Goal: Check status: Check status

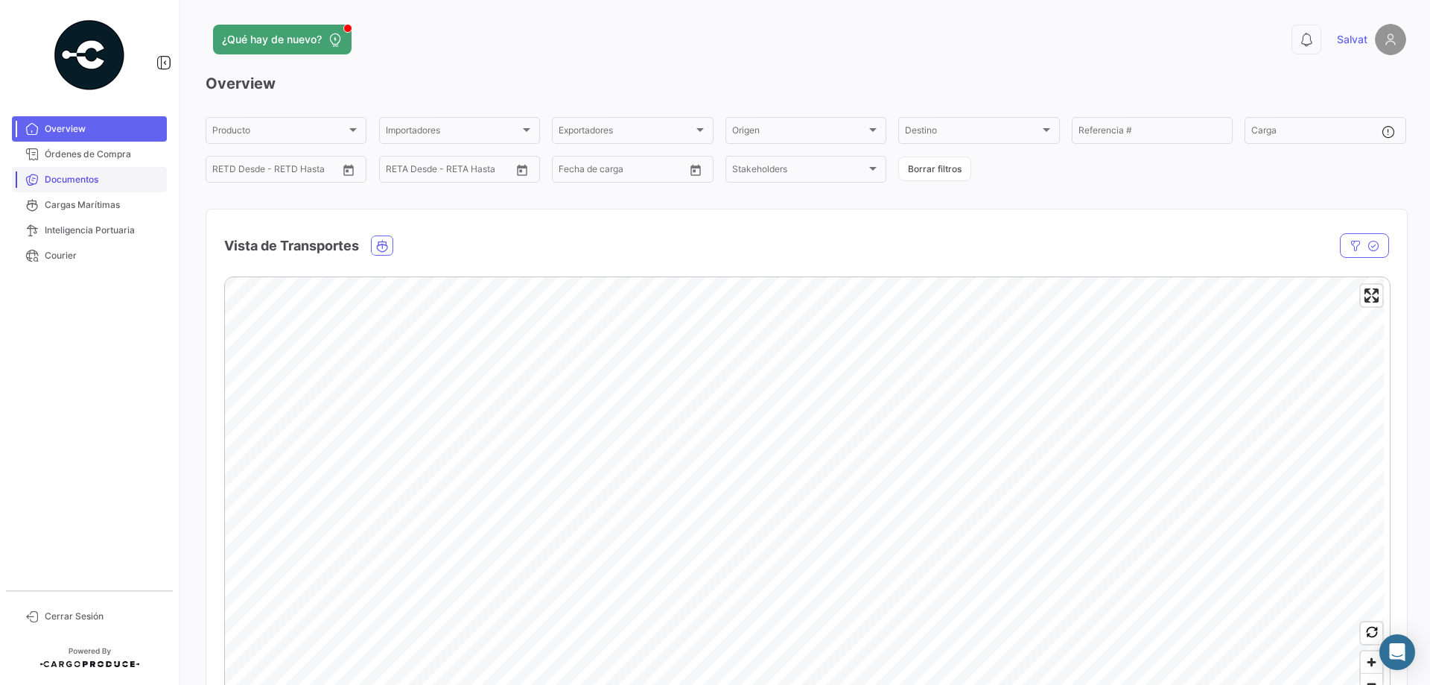
click at [60, 189] on link "Documentos" at bounding box center [89, 179] width 155 height 25
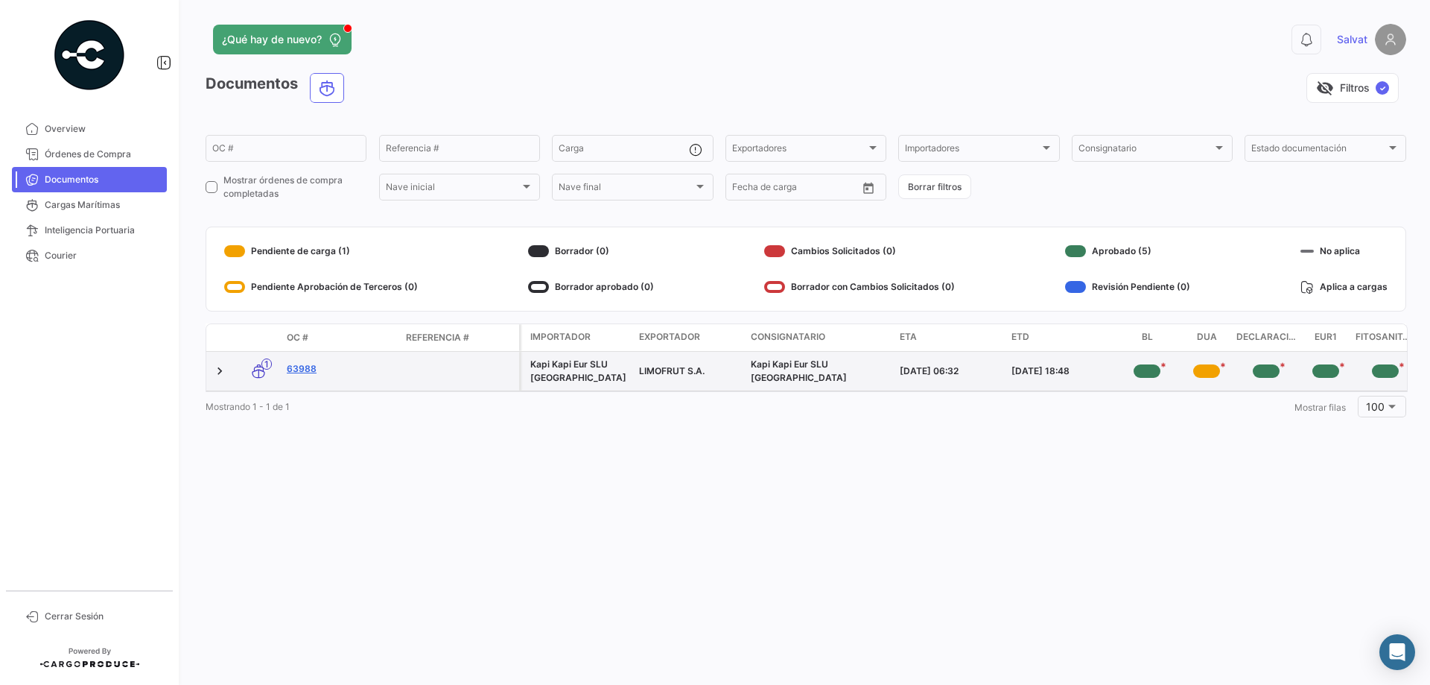
click at [296, 369] on link "63988" at bounding box center [340, 368] width 107 height 13
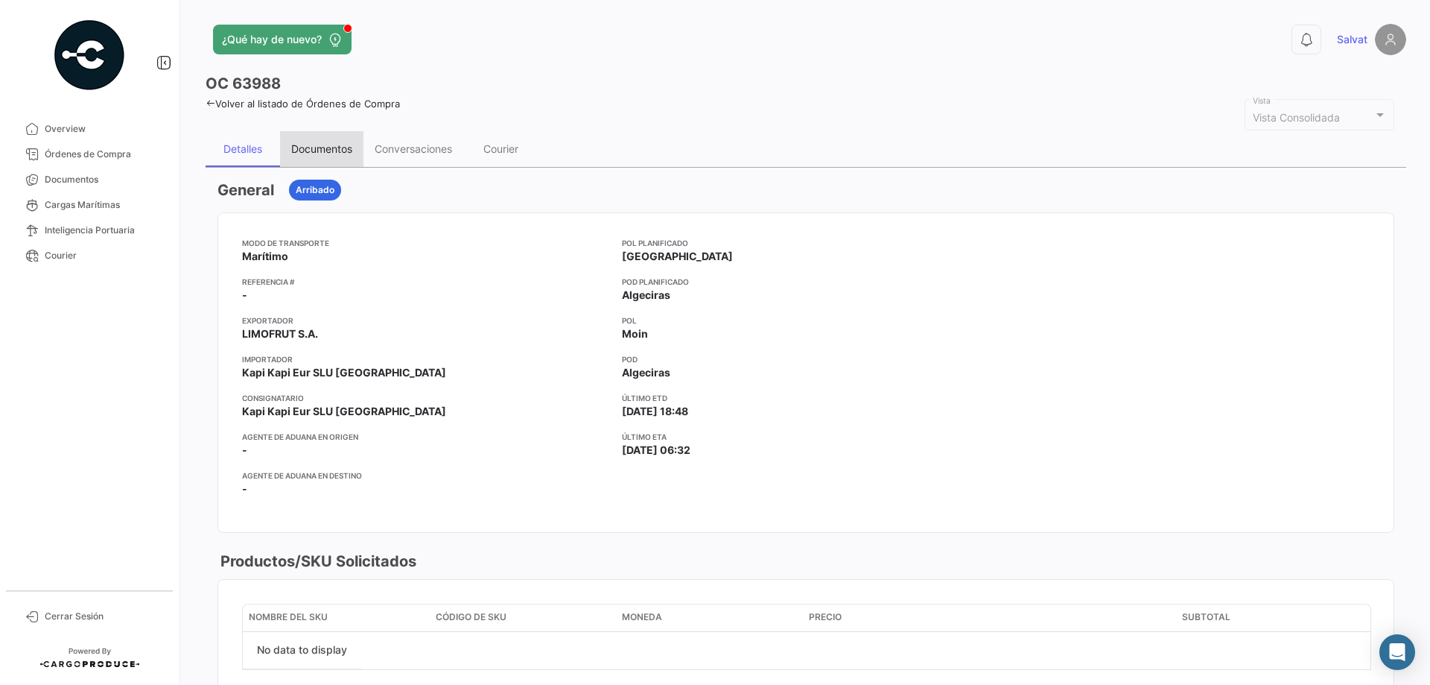
click at [329, 150] on div "Documentos" at bounding box center [321, 148] width 61 height 13
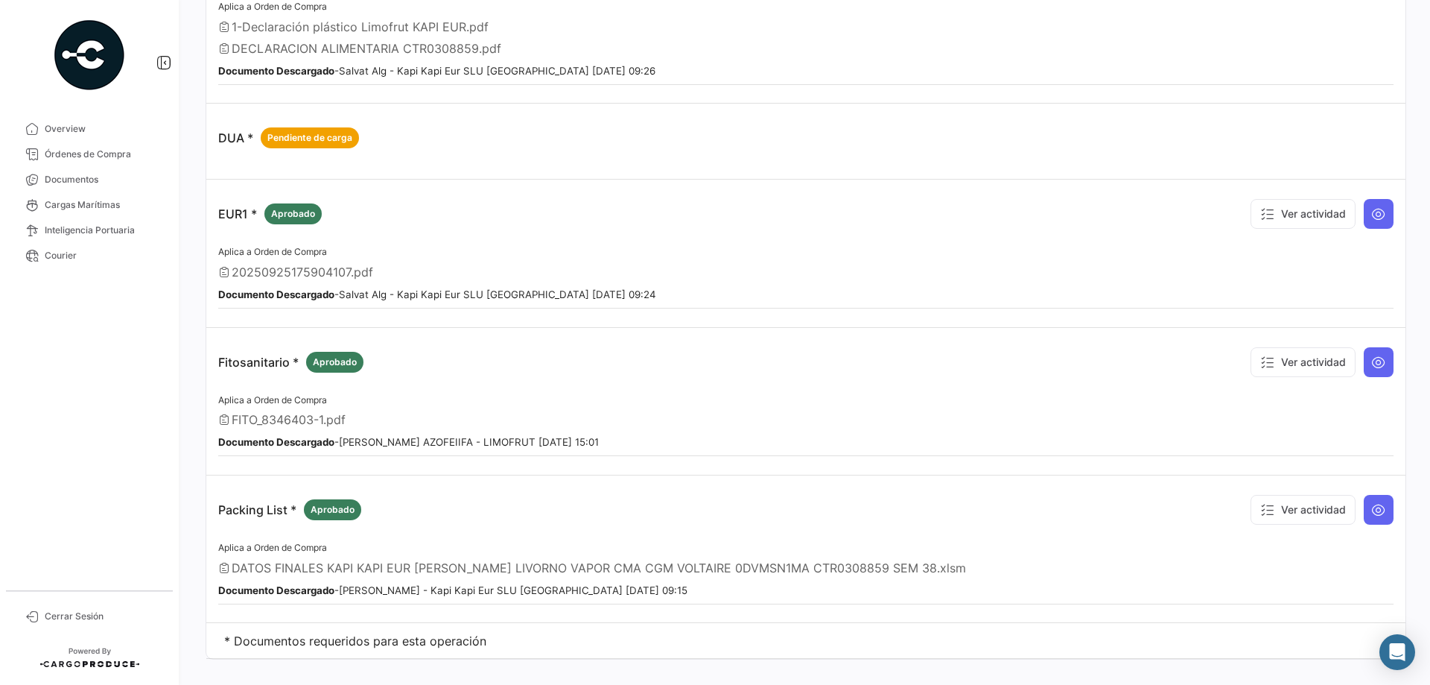
scroll to position [437, 0]
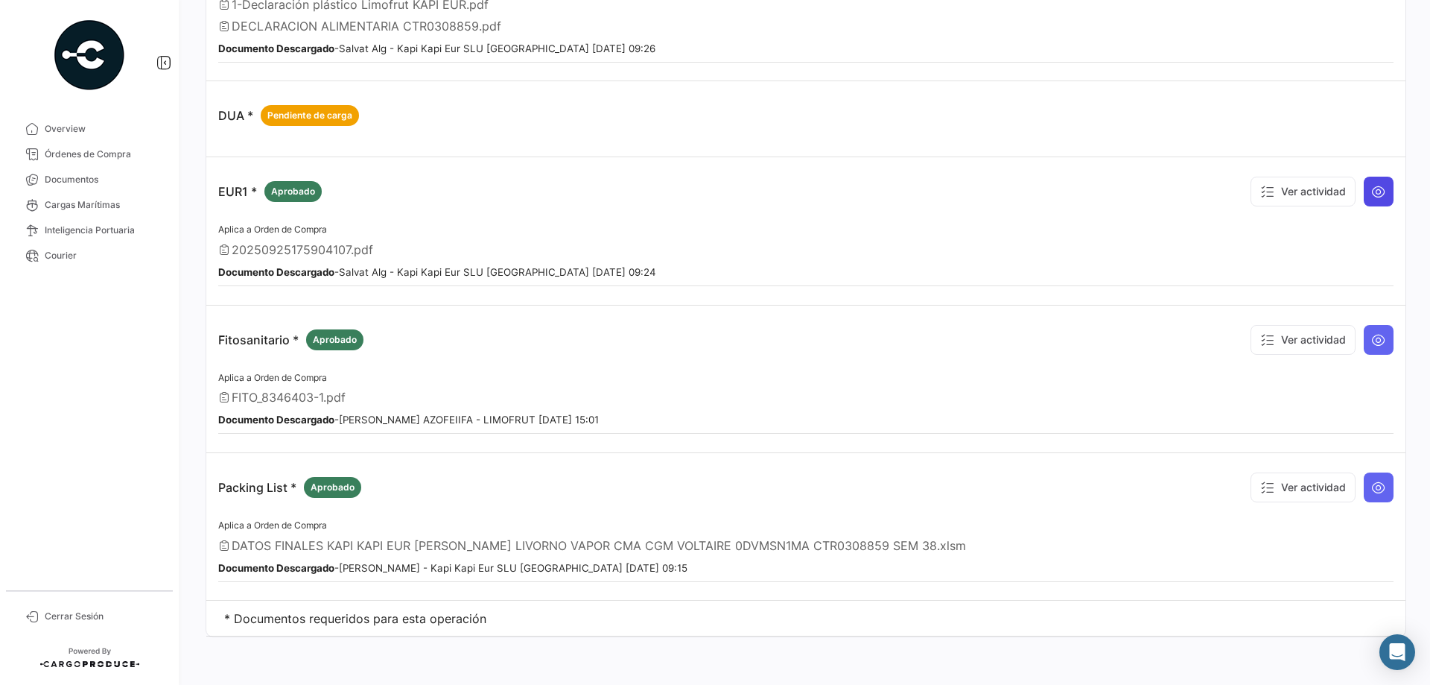
click at [1376, 204] on button at bounding box center [1379, 192] width 30 height 30
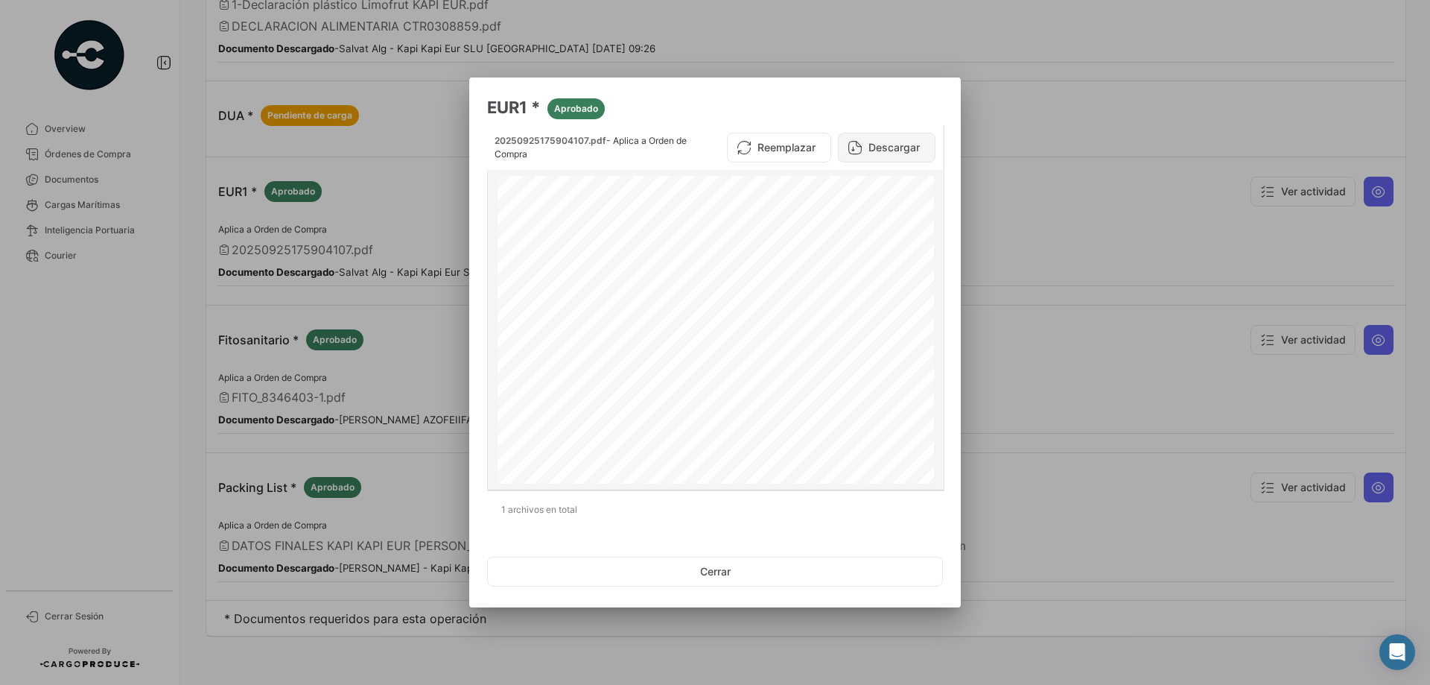
click at [891, 153] on button "Descargar" at bounding box center [887, 148] width 98 height 30
click at [1059, 136] on div at bounding box center [715, 342] width 1430 height 685
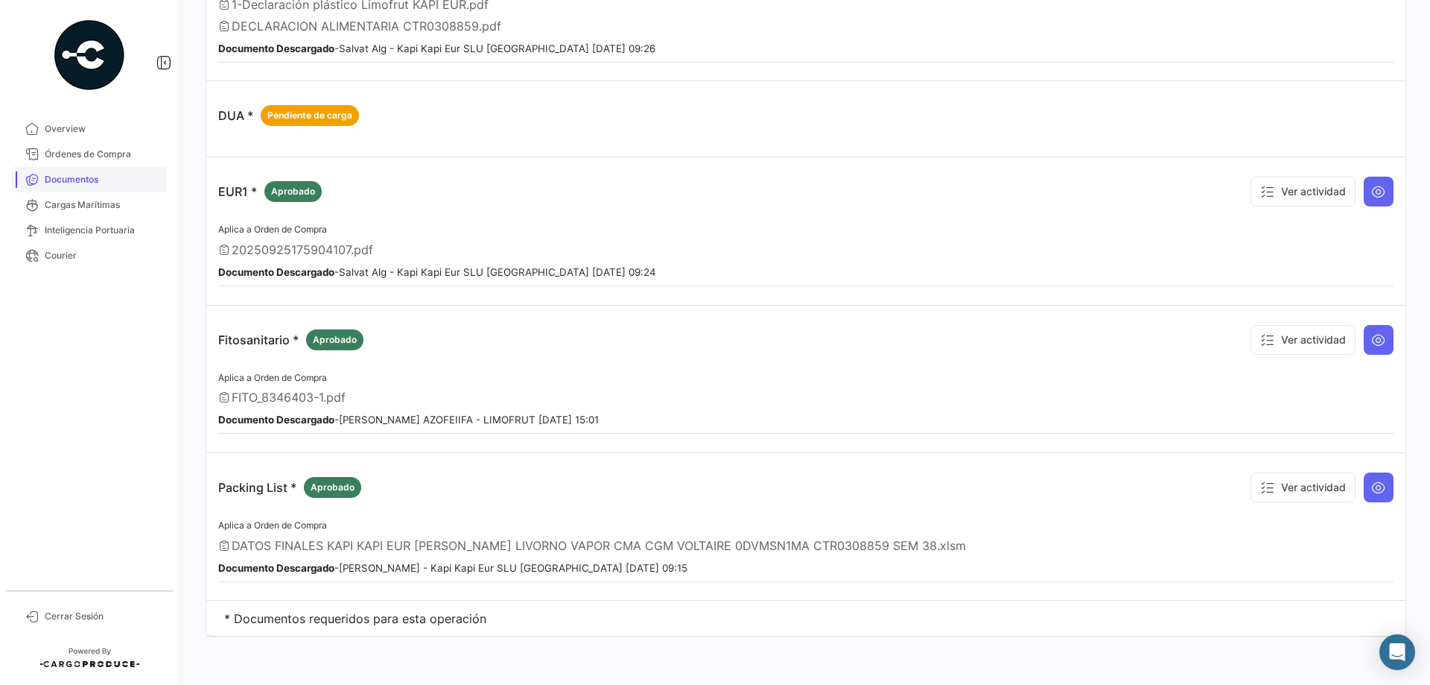
click at [69, 179] on span "Documentos" at bounding box center [103, 179] width 116 height 13
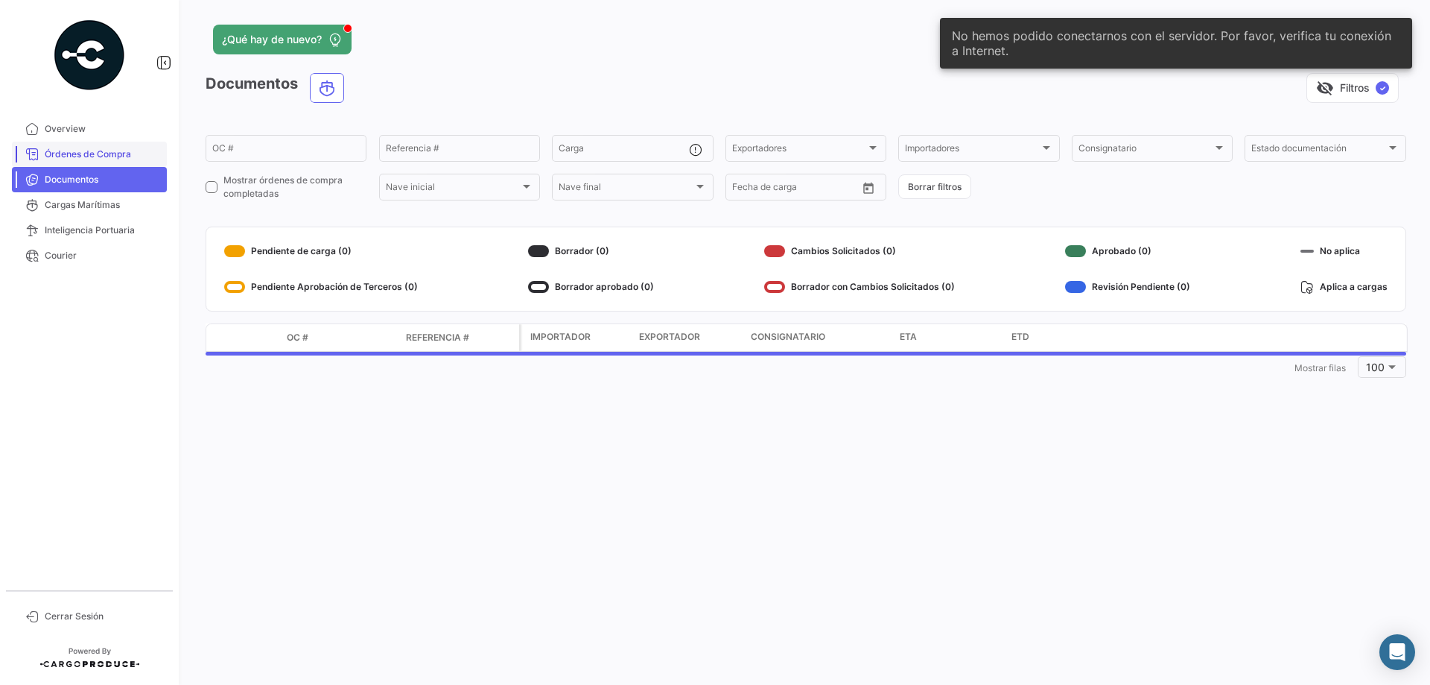
click at [72, 149] on span "Órdenes de Compra" at bounding box center [103, 154] width 116 height 13
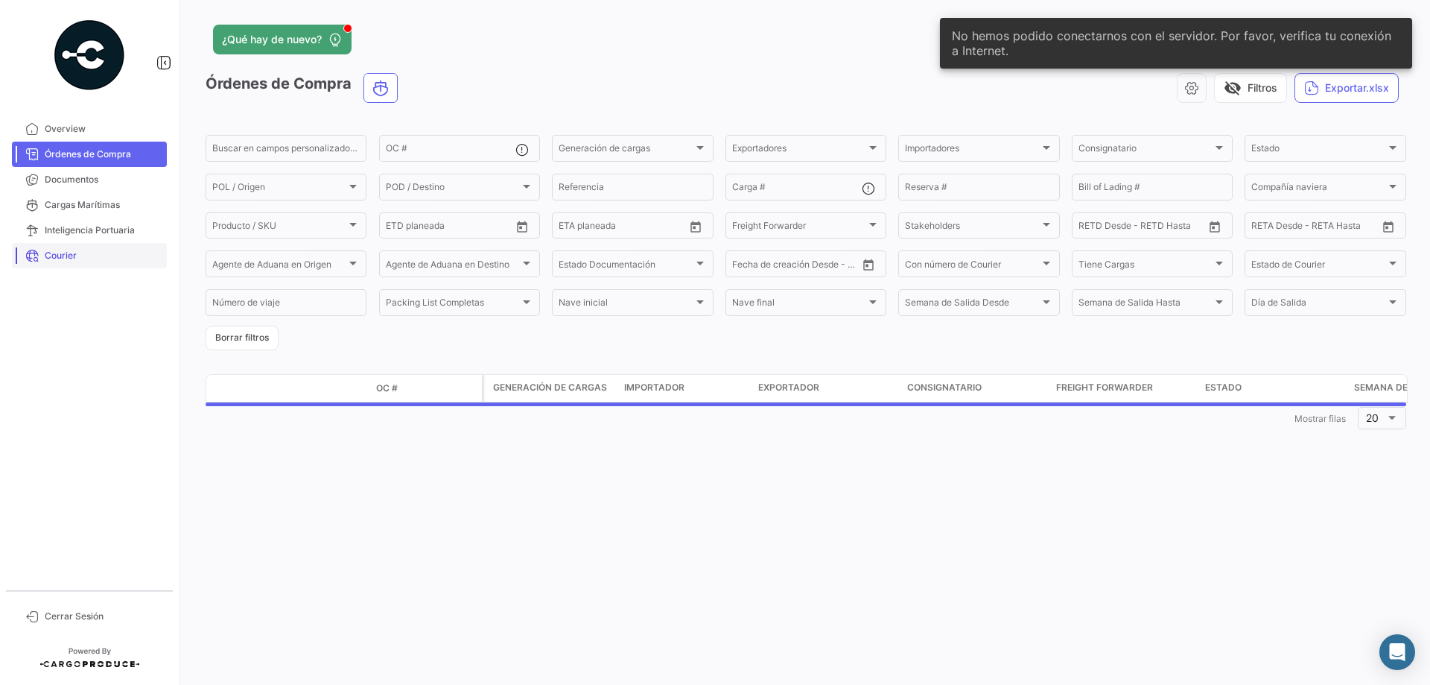
click at [57, 259] on span "Courier" at bounding box center [103, 255] width 116 height 13
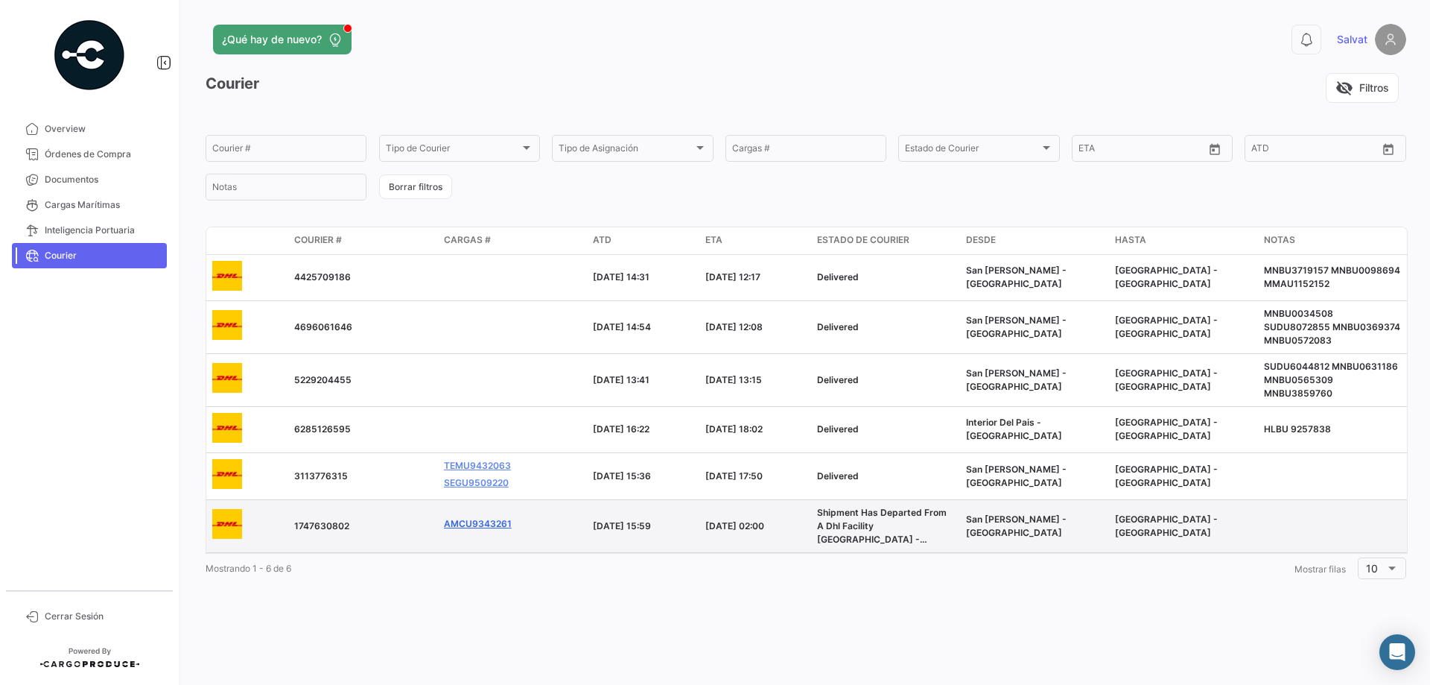
click at [466, 517] on link "AMCU9343261" at bounding box center [478, 523] width 68 height 13
click at [314, 520] on span "1747630802" at bounding box center [321, 525] width 55 height 11
click at [313, 520] on span "1747630802" at bounding box center [321, 525] width 55 height 11
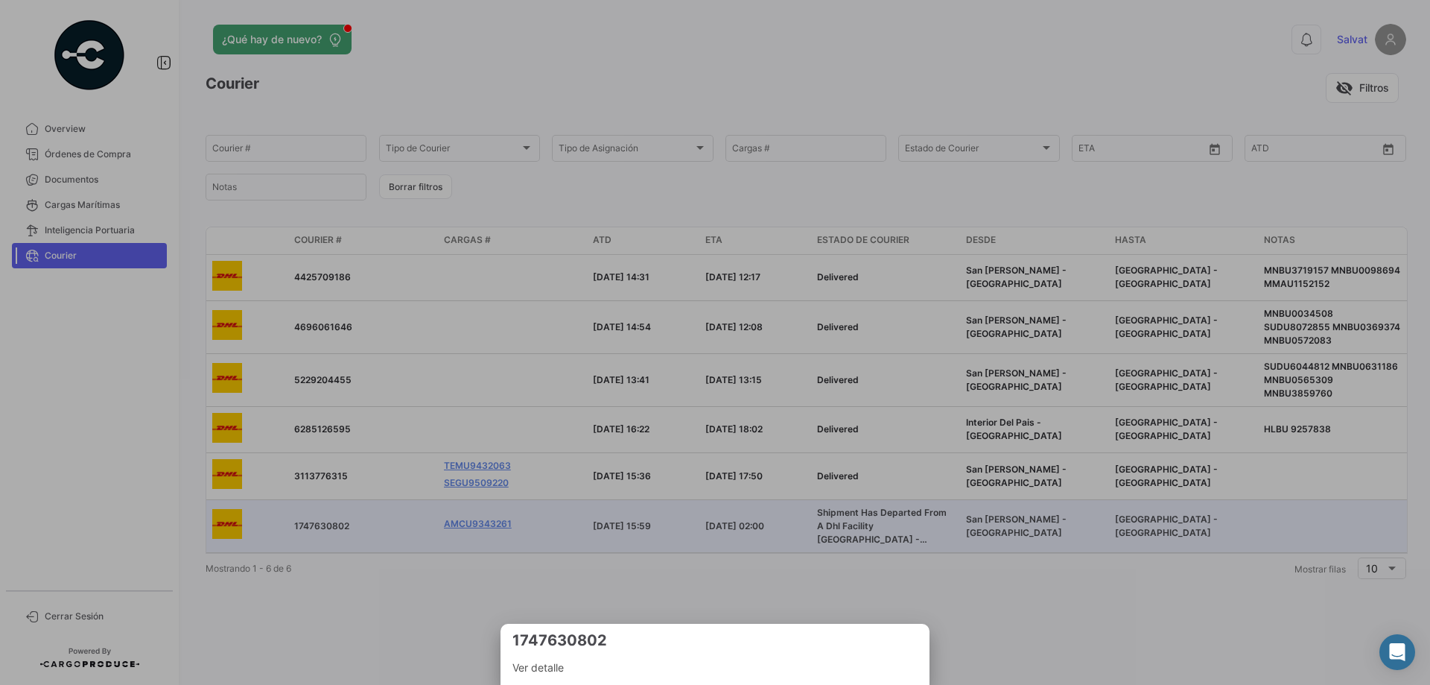
click at [537, 644] on h3 "1747630802" at bounding box center [715, 640] width 405 height 21
click at [535, 670] on span "Ver detalle" at bounding box center [715, 668] width 405 height 18
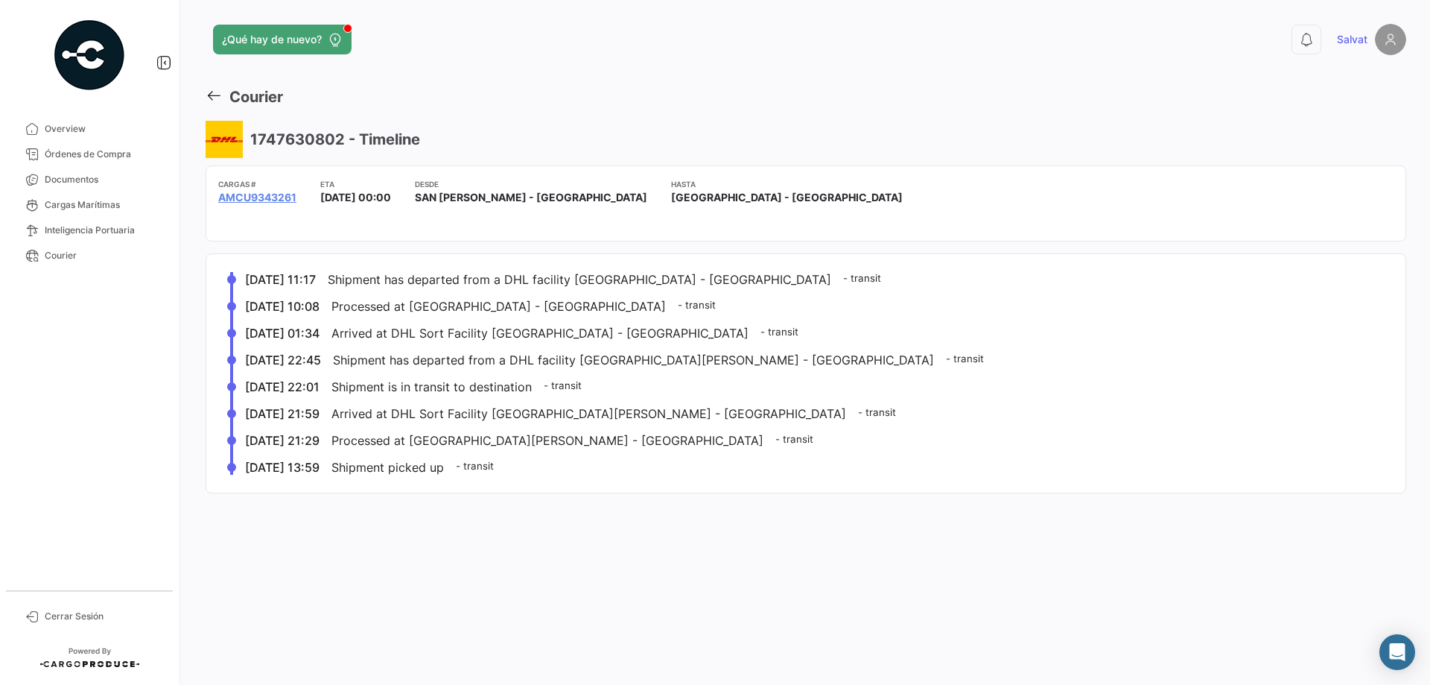
drag, startPoint x: 253, startPoint y: 139, endPoint x: 340, endPoint y: 142, distance: 87.2
click at [340, 142] on h3 "1747630802 - Timeline" at bounding box center [333, 139] width 173 height 21
copy h3 "1747630802"
